Goal: Task Accomplishment & Management: Manage account settings

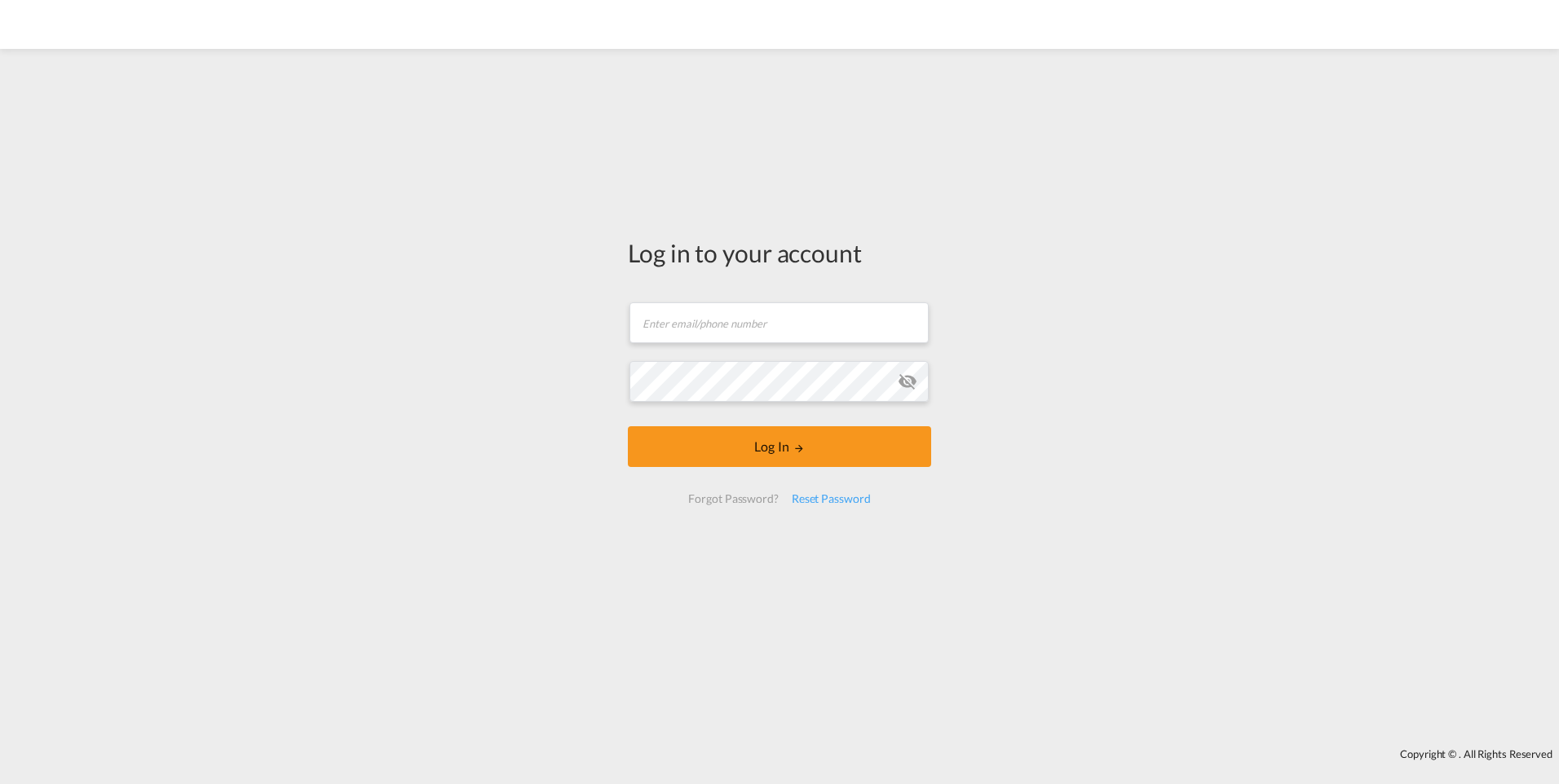
click at [774, 344] on md-input-container "Email field is required" at bounding box center [780, 322] width 304 height 44
click at [775, 332] on form "Email field is required Password field is required Log In Forgot Password? Rese…" at bounding box center [780, 403] width 304 height 234
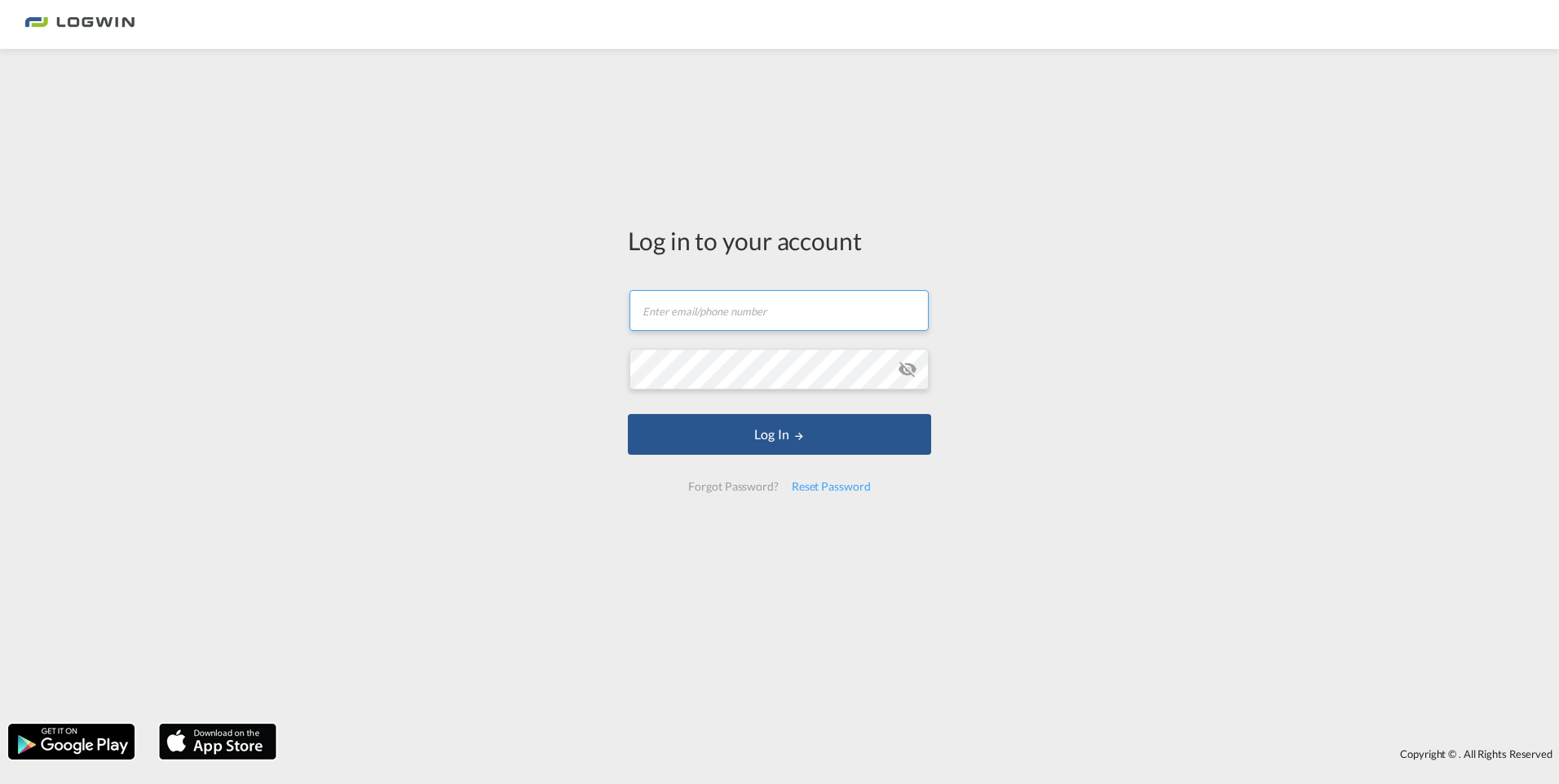
paste input "[URL][DOMAIN_NAME]"
type input "[URL][DOMAIN_NAME]"
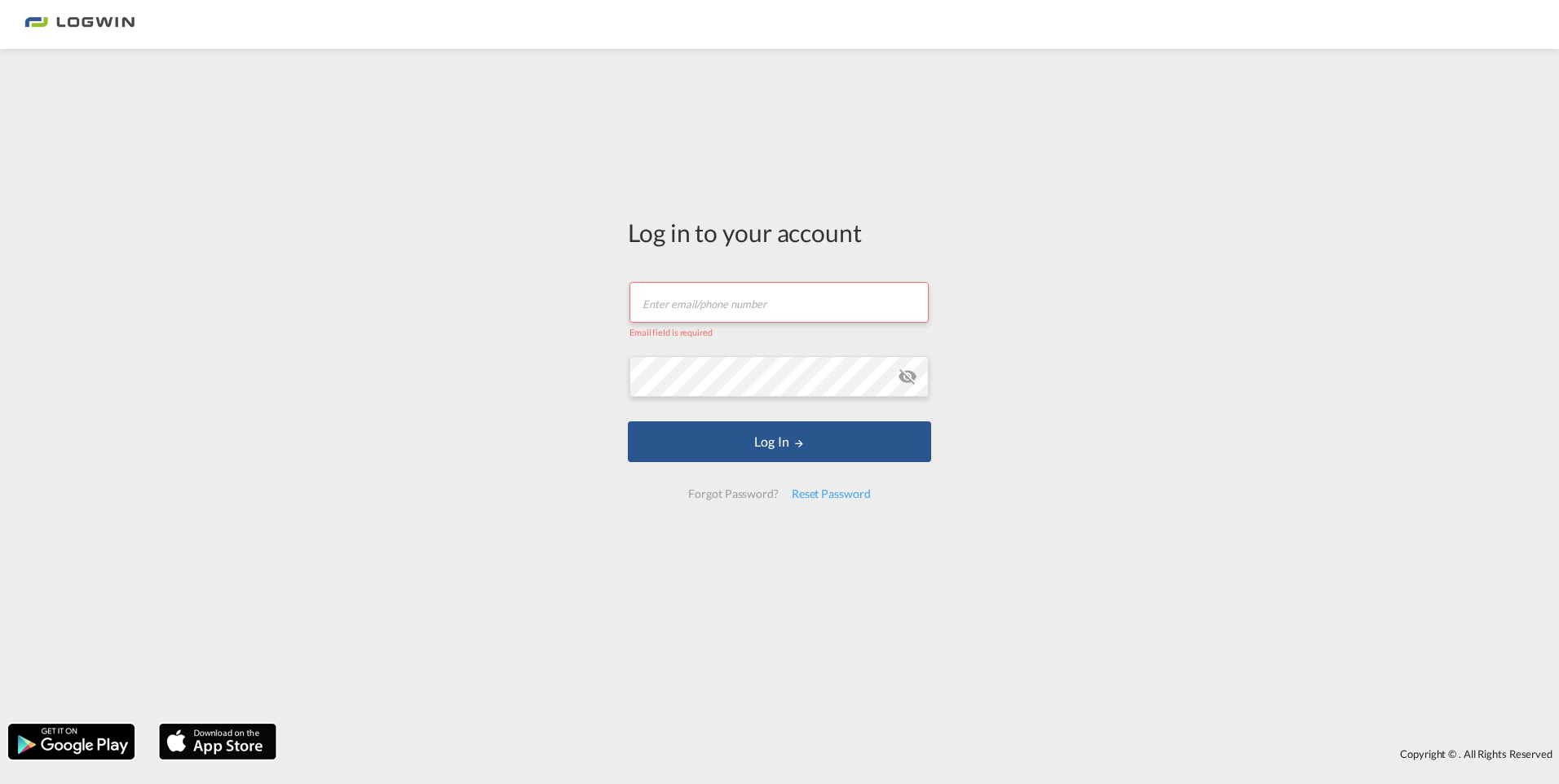
click at [690, 303] on input "text" at bounding box center [779, 303] width 299 height 41
paste input "[URL][DOMAIN_NAME]"
type input "[URL][DOMAIN_NAME]"
click at [724, 306] on input "text" at bounding box center [779, 303] width 299 height 41
paste input "[URL][DOMAIN_NAME]"
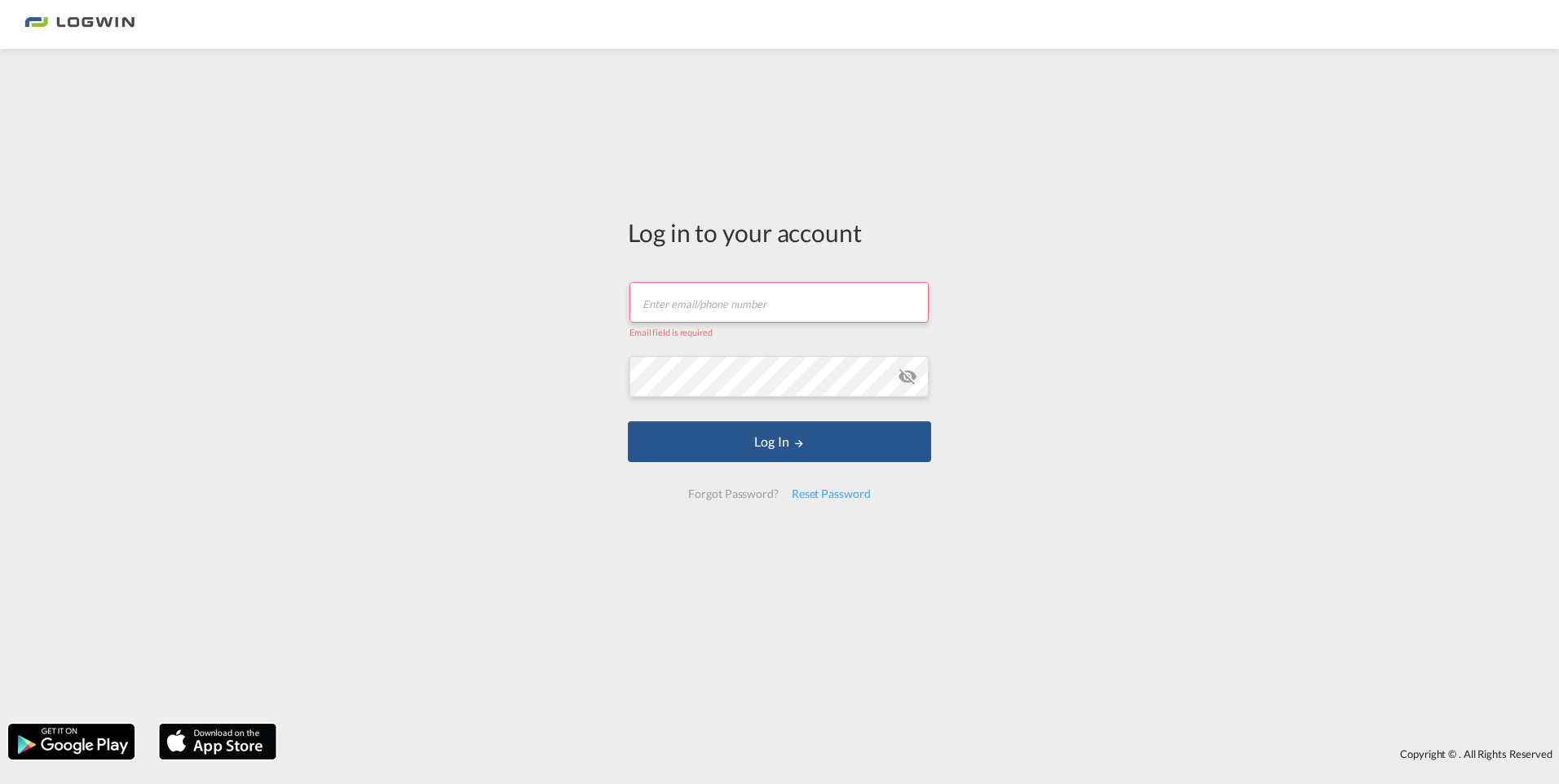
type input "[URL][DOMAIN_NAME]"
click at [766, 320] on input "text" at bounding box center [779, 303] width 299 height 41
click at [767, 299] on input "text" at bounding box center [779, 303] width 299 height 41
click at [699, 306] on input "text" at bounding box center [779, 303] width 299 height 41
paste input "[PERSON_NAME][EMAIL_ADDRESS][PERSON_NAME][DOMAIN_NAME]"
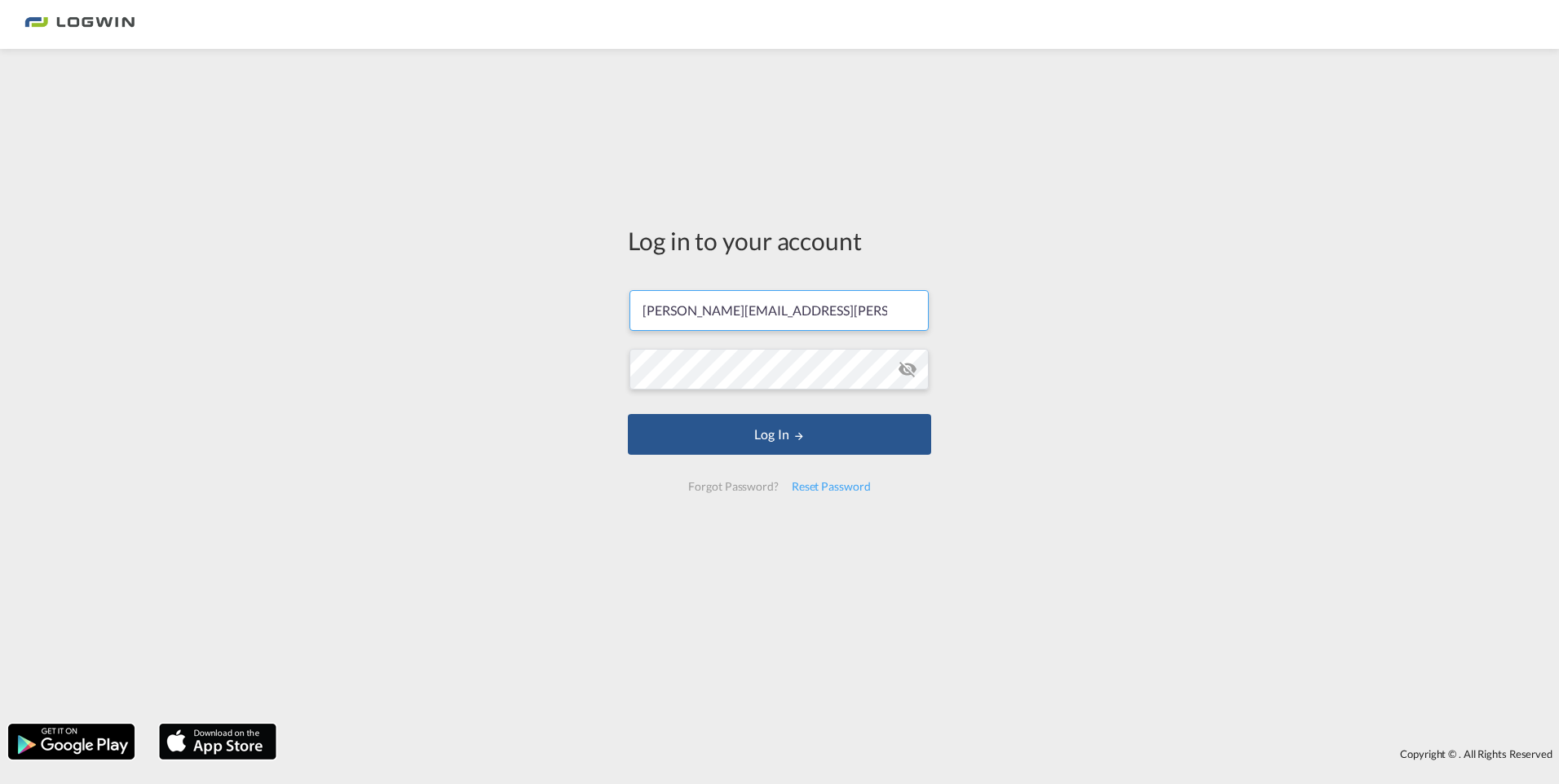
type input "[PERSON_NAME][EMAIL_ADDRESS][PERSON_NAME][DOMAIN_NAME]"
click at [793, 430] on md-icon "LOGIN" at bounding box center [799, 436] width 12 height 12
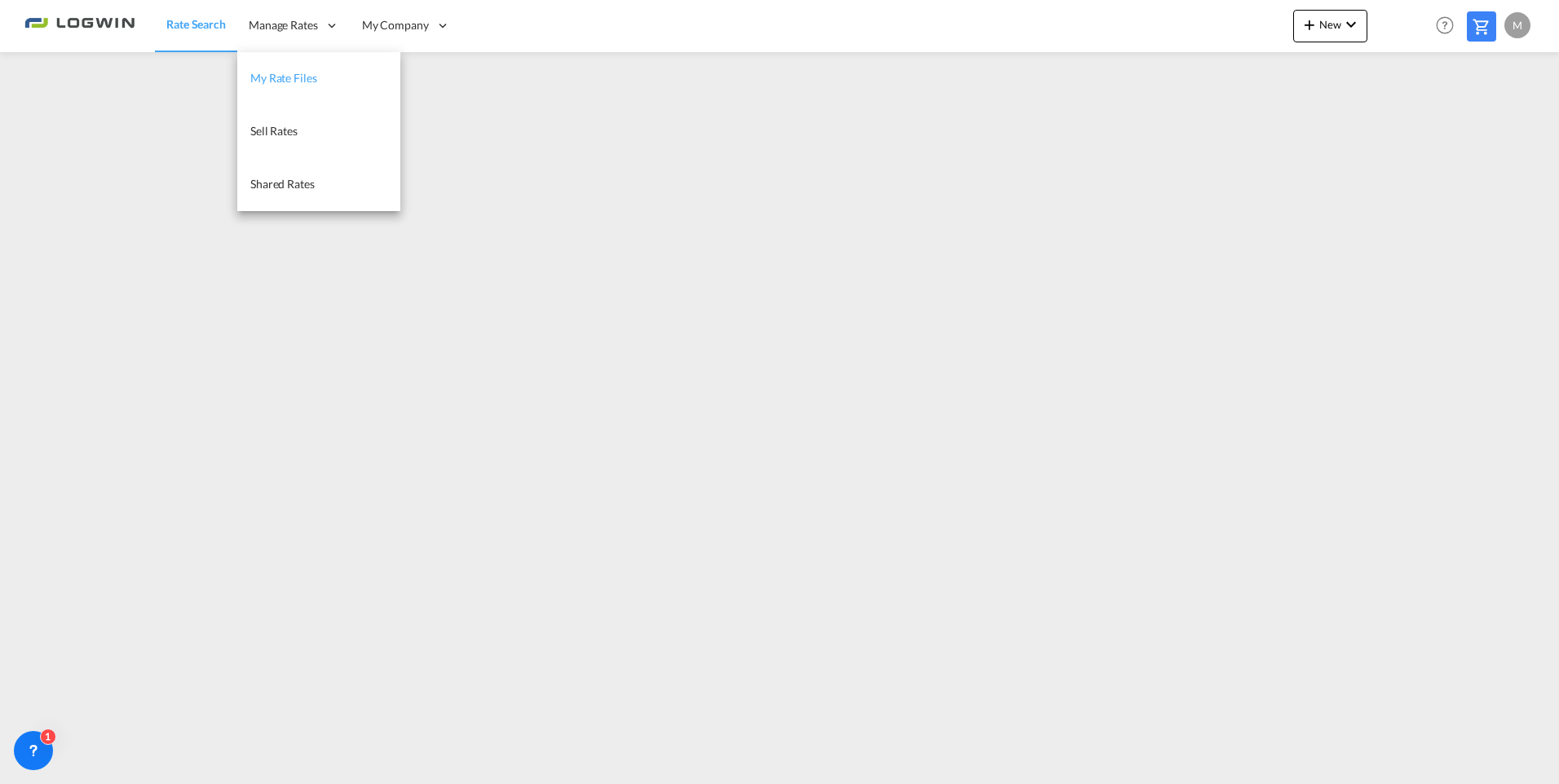
click at [285, 88] on link "My Rate Files" at bounding box center [319, 78] width 163 height 53
